Goal: Information Seeking & Learning: Learn about a topic

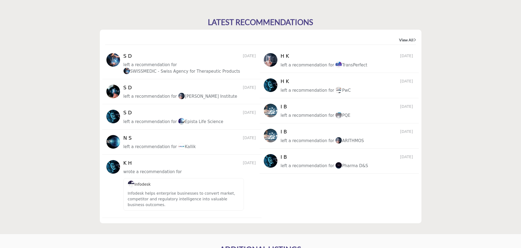
scroll to position [654, 0]
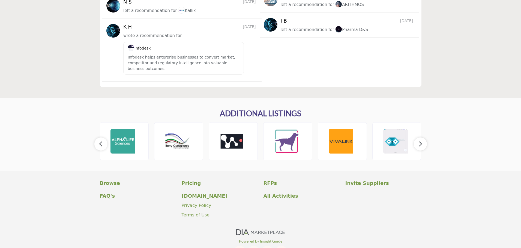
click at [421, 144] on icon "button" at bounding box center [420, 144] width 4 height 7
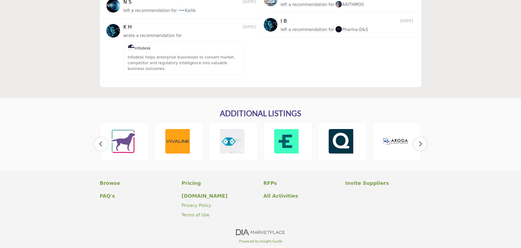
click at [421, 144] on icon "button" at bounding box center [420, 144] width 4 height 7
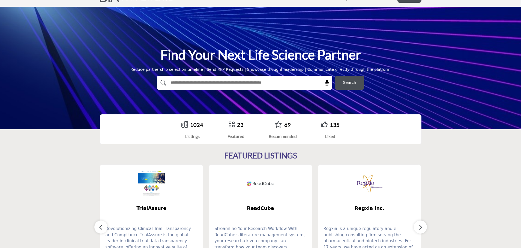
scroll to position [0, 0]
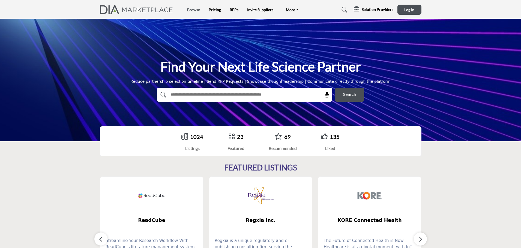
click at [194, 9] on link "Browse" at bounding box center [193, 9] width 13 height 5
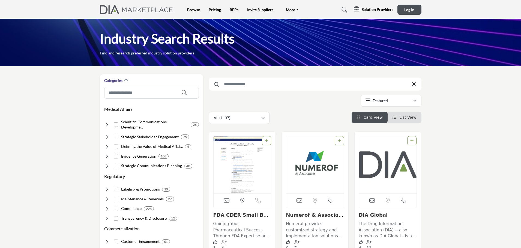
click at [210, 9] on link "Pricing" at bounding box center [214, 9] width 12 height 5
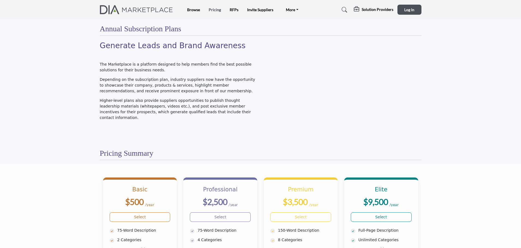
click at [213, 10] on link "Pricing" at bounding box center [214, 9] width 12 height 5
click at [189, 8] on link "Browse" at bounding box center [193, 9] width 13 height 5
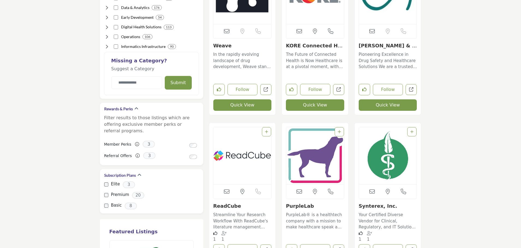
scroll to position [522, 0]
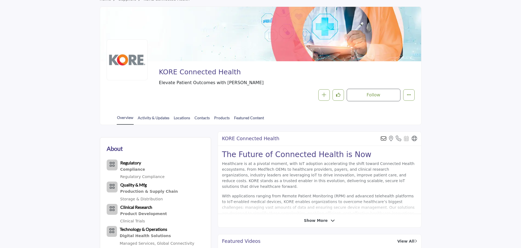
scroll to position [29, 0]
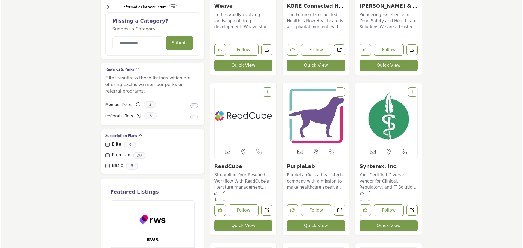
scroll to position [528, 0]
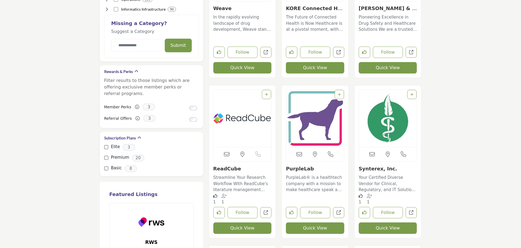
click at [327, 68] on button "Quick View" at bounding box center [315, 67] width 58 height 11
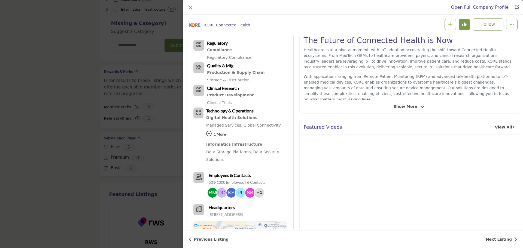
scroll to position [0, 0]
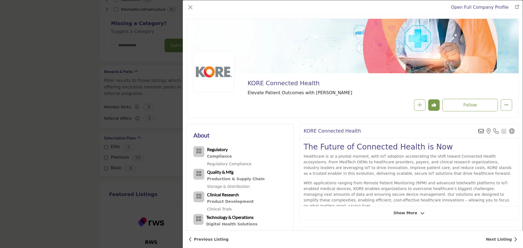
click at [84, 97] on div "Open Full Company Profile KORE Connected Health Follow Following" at bounding box center [261, 124] width 523 height 248
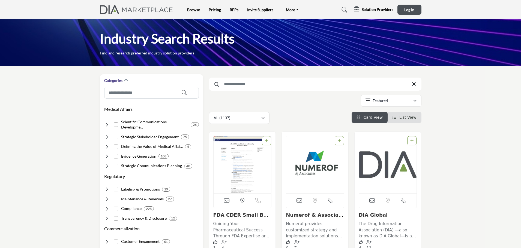
click at [122, 5] on img at bounding box center [138, 9] width 76 height 9
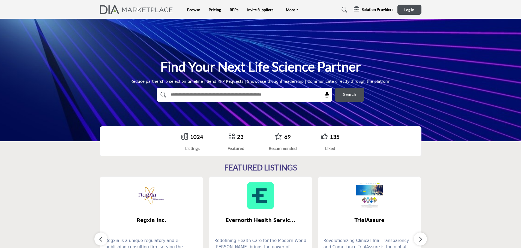
click at [196, 12] on li "Browse" at bounding box center [193, 10] width 13 height 6
click at [196, 10] on link "Browse" at bounding box center [193, 9] width 13 height 5
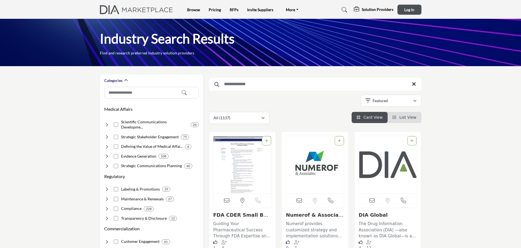
click at [214, 7] on ul "Browse Pricing RFPs Invite Suppliers More FAQ's DIAglobal.org" at bounding box center [244, 10] width 115 height 8
click at [213, 7] on link "Pricing" at bounding box center [214, 9] width 12 height 5
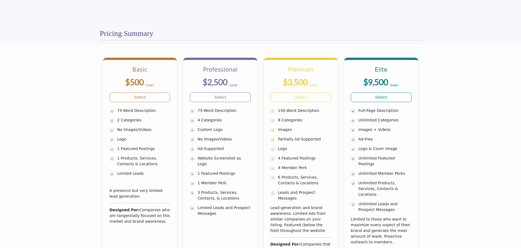
scroll to position [132, 0]
